Goal: Task Accomplishment & Management: Manage account settings

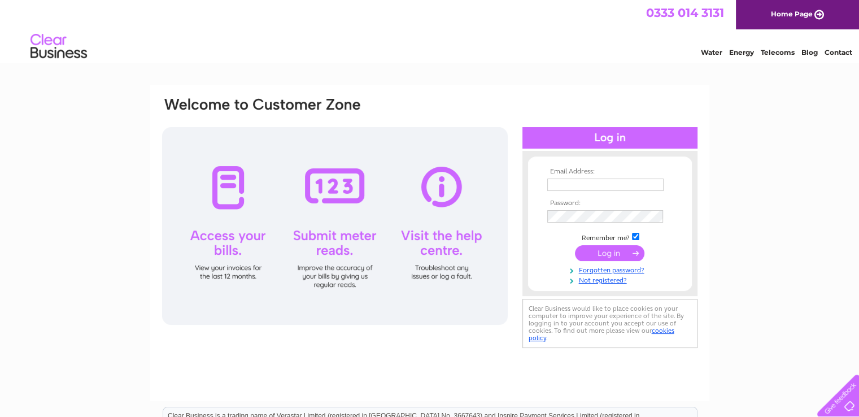
click at [569, 185] on input "text" at bounding box center [606, 185] width 116 height 12
type input "info@redonionkitchens.co.uk"
click at [605, 254] on input "submit" at bounding box center [610, 253] width 70 height 16
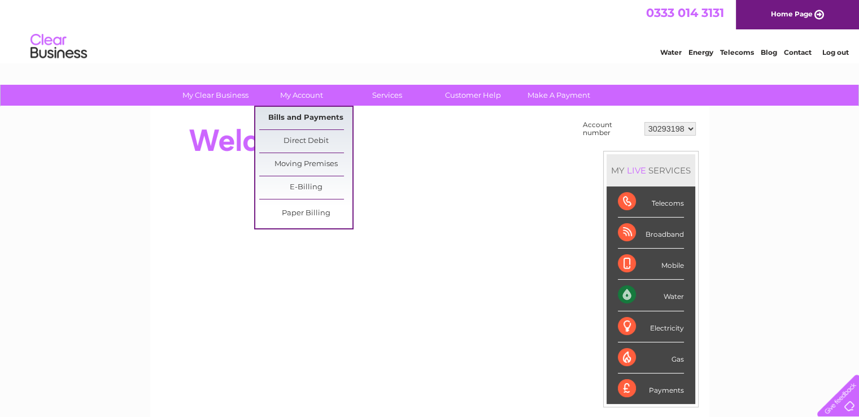
click at [309, 118] on link "Bills and Payments" at bounding box center [305, 118] width 93 height 23
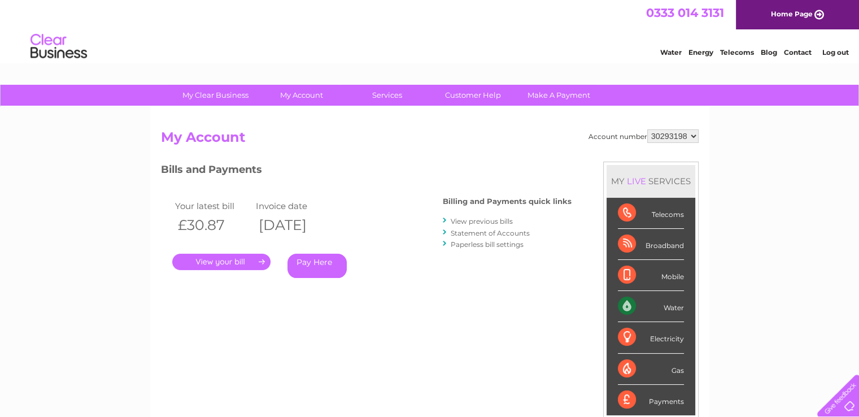
click at [239, 263] on link "." at bounding box center [221, 262] width 98 height 16
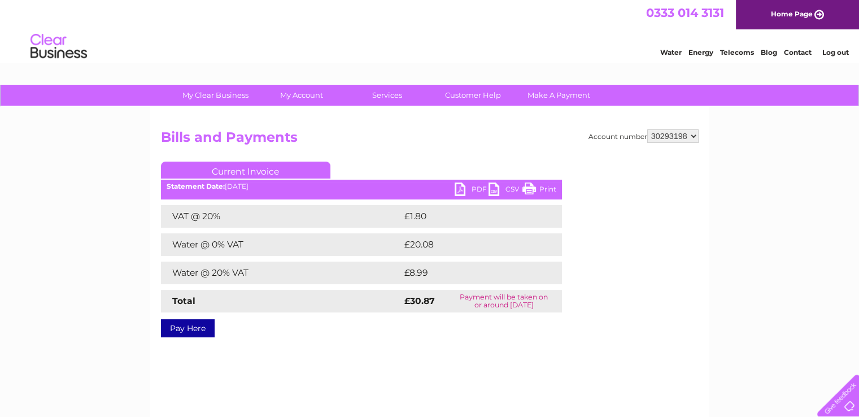
click at [461, 190] on link "PDF" at bounding box center [472, 191] width 34 height 16
